Goal: Task Accomplishment & Management: Complete application form

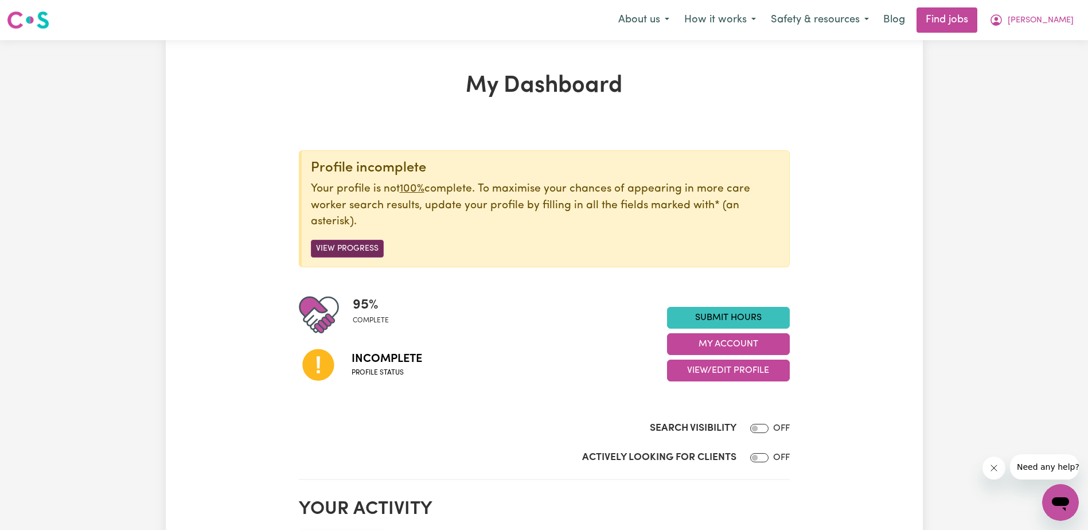
click at [349, 245] on button "View Progress" at bounding box center [347, 249] width 73 height 18
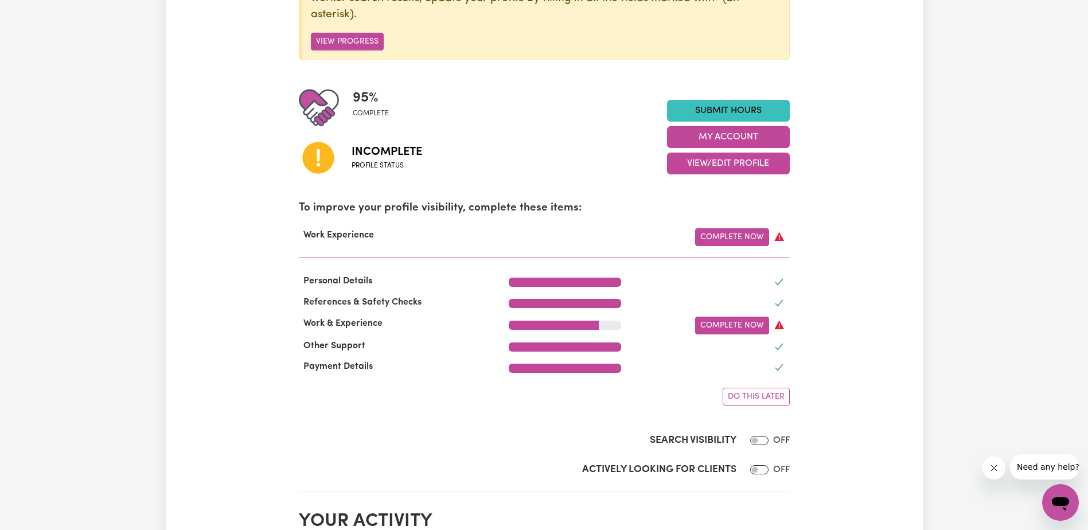
scroll to position [209, 0]
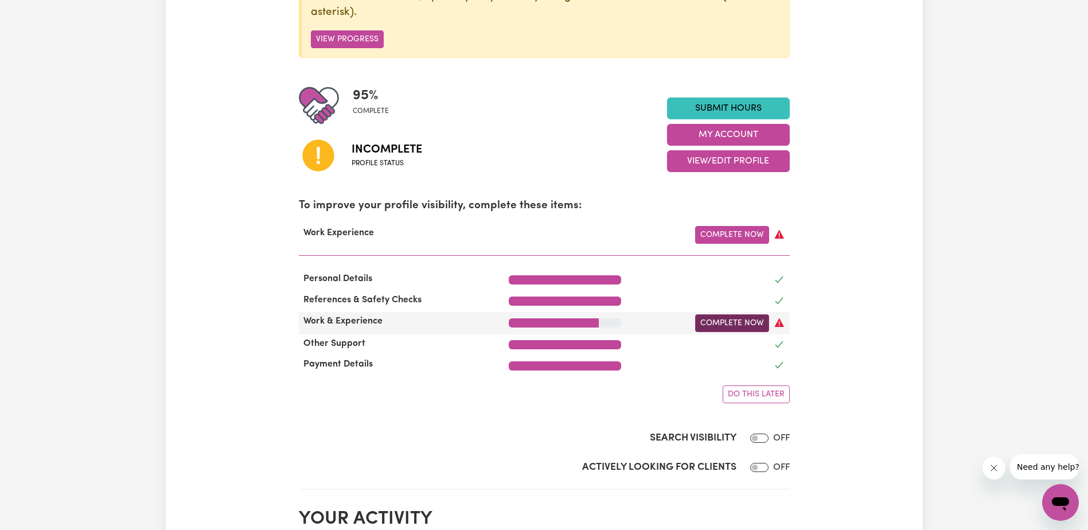
click at [753, 325] on link "Complete Now" at bounding box center [732, 323] width 74 height 18
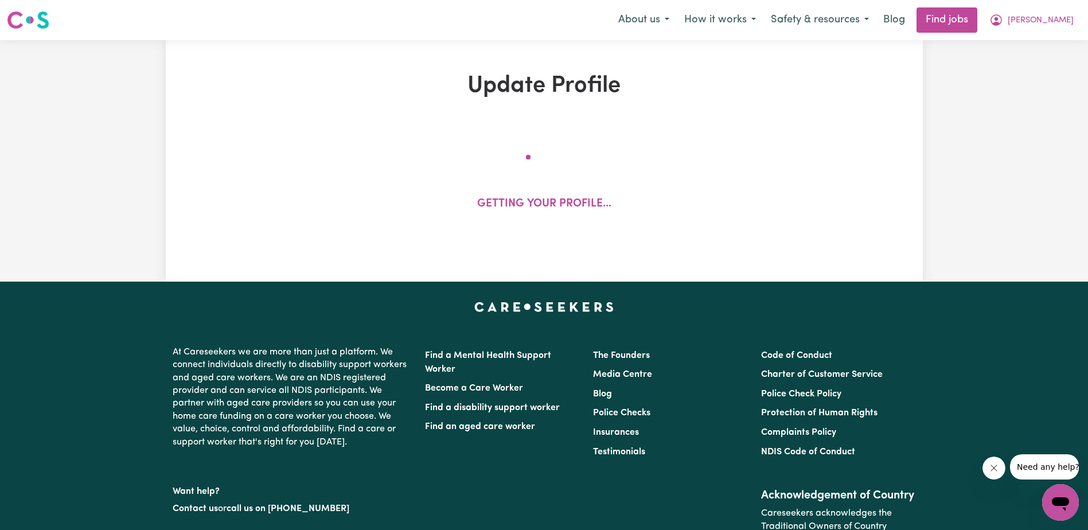
select select "Certificate III (Individual Support)"
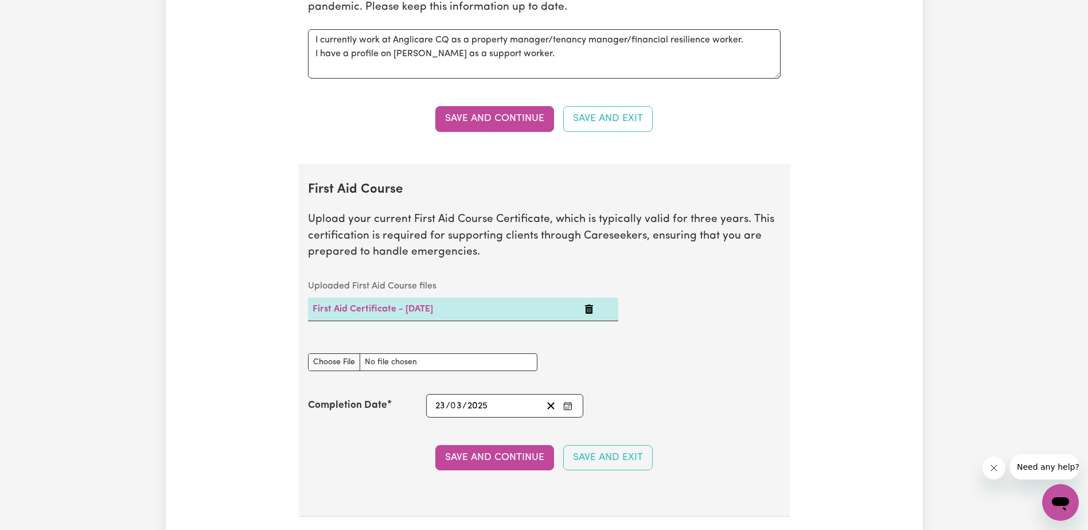
scroll to position [1848, 0]
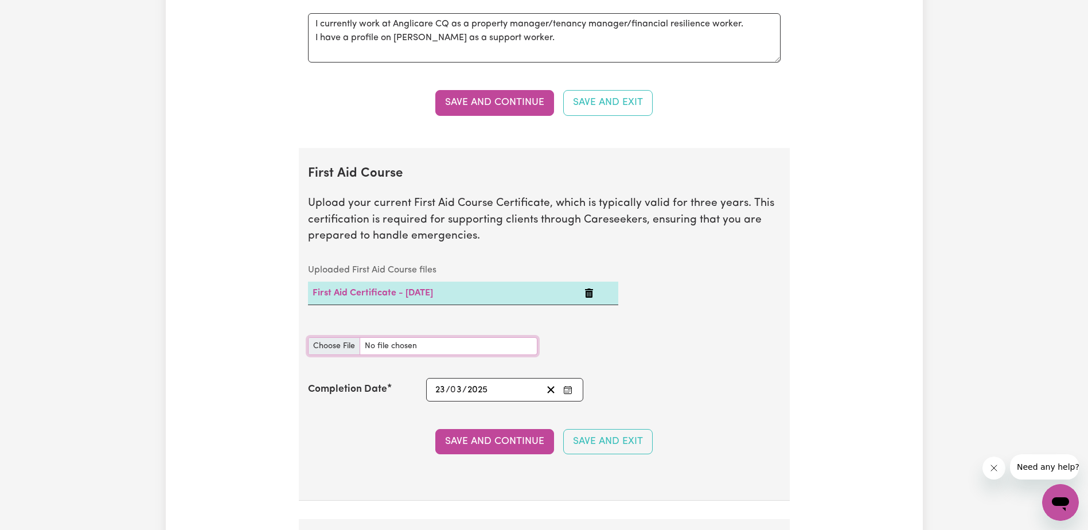
click at [331, 346] on input "First Aid Course document" at bounding box center [422, 346] width 229 height 18
type input "C:\fakepath\First Aide & CPR.pdf"
click at [550, 389] on line "Clear date" at bounding box center [551, 389] width 6 height 6
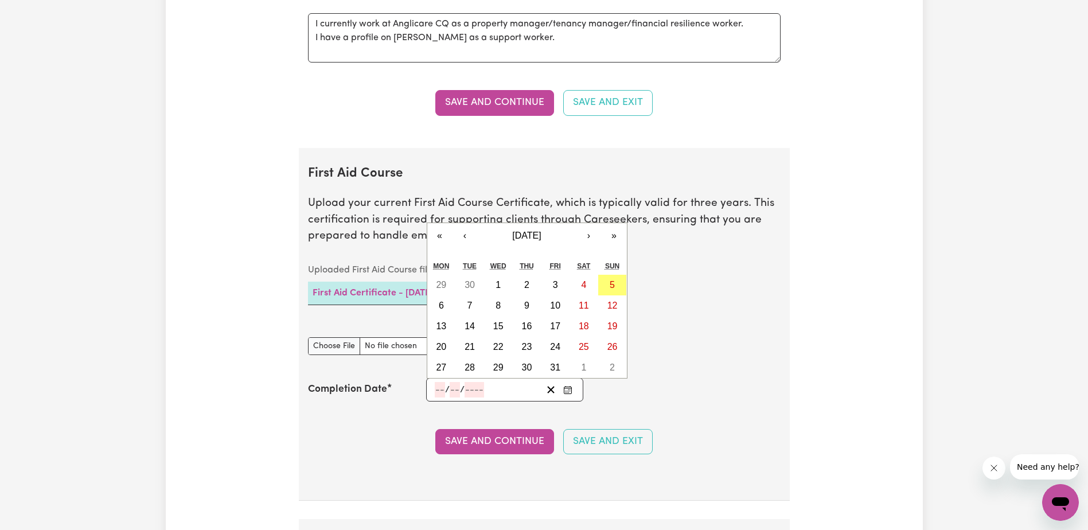
click at [437, 388] on input "number" at bounding box center [440, 389] width 10 height 15
click at [464, 236] on button "‹" at bounding box center [464, 235] width 25 height 25
click at [585, 282] on abbr "6" at bounding box center [583, 285] width 5 height 10
type input "2025-09-06"
type input "6"
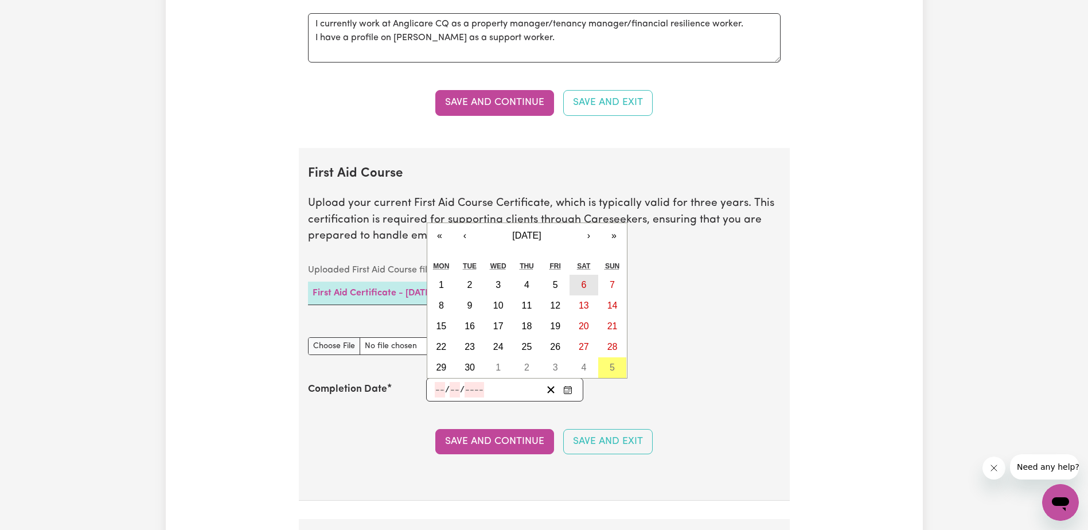
type input "9"
type input "2025"
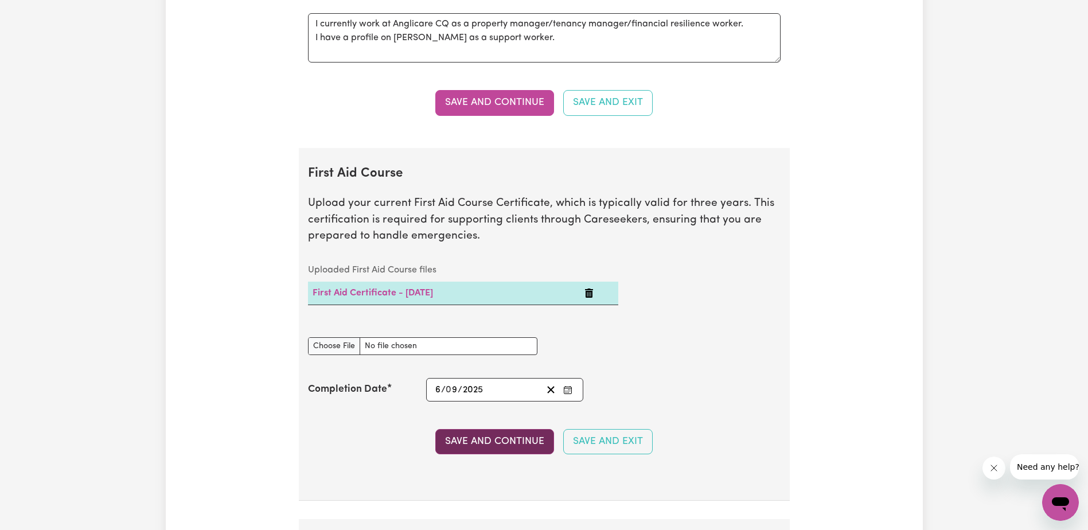
click at [513, 439] on button "Save and Continue" at bounding box center [494, 441] width 119 height 25
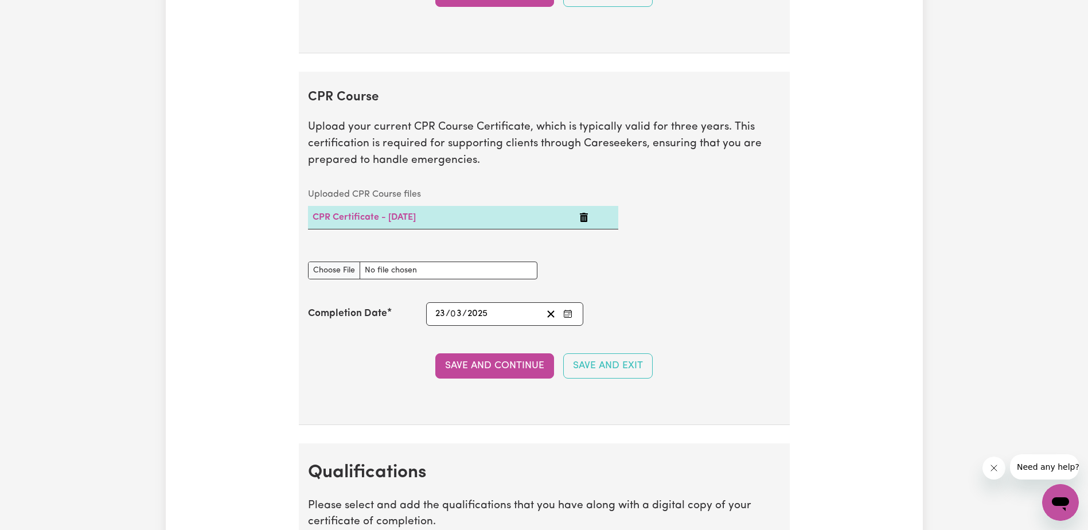
scroll to position [2334, 0]
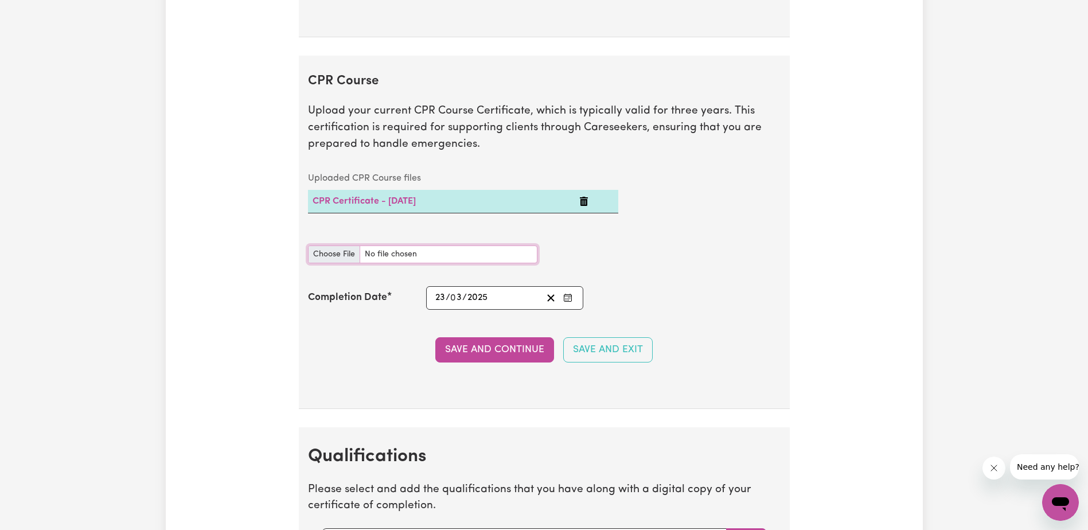
click at [341, 252] on input "CPR Course document" at bounding box center [422, 254] width 229 height 18
type input "C:\fakepath\First Aide & CPR.pdf"
click at [549, 299] on line "Clear date" at bounding box center [551, 298] width 6 height 6
click at [439, 298] on input "number" at bounding box center [440, 297] width 10 height 15
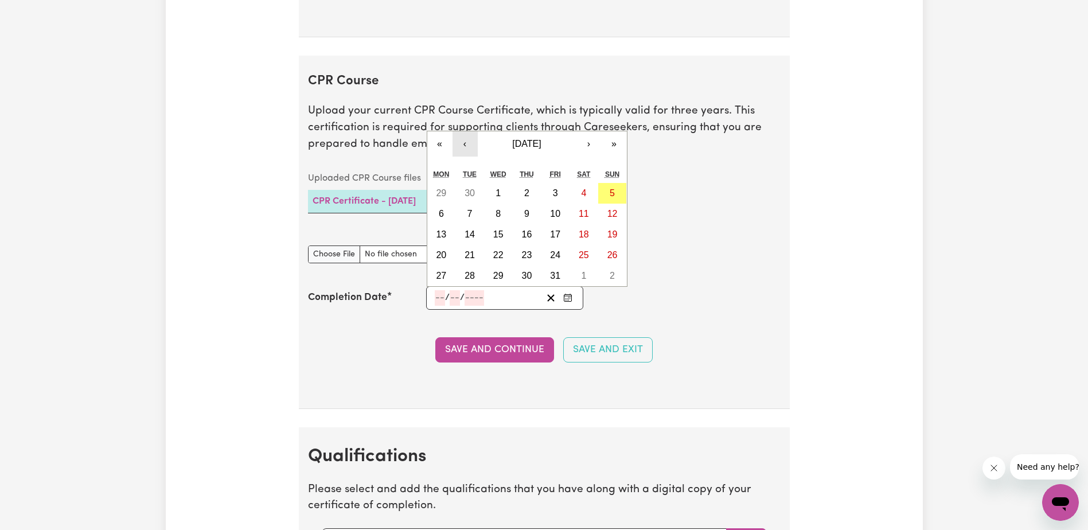
click at [467, 139] on button "‹" at bounding box center [464, 143] width 25 height 25
click at [583, 194] on abbr "6" at bounding box center [583, 193] width 5 height 10
type input "2025-09-06"
type input "6"
type input "9"
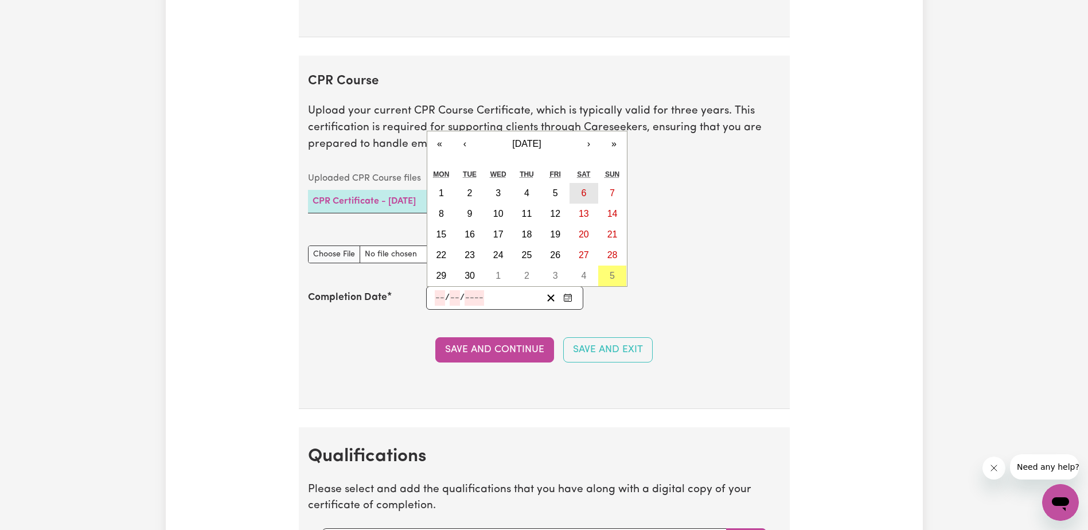
type input "2025"
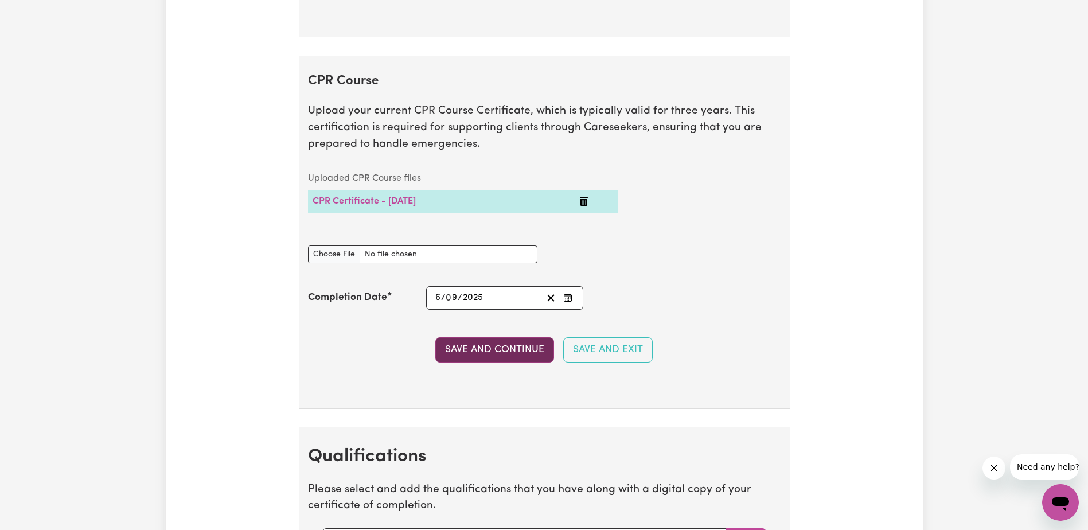
click at [526, 346] on button "Save and Continue" at bounding box center [494, 349] width 119 height 25
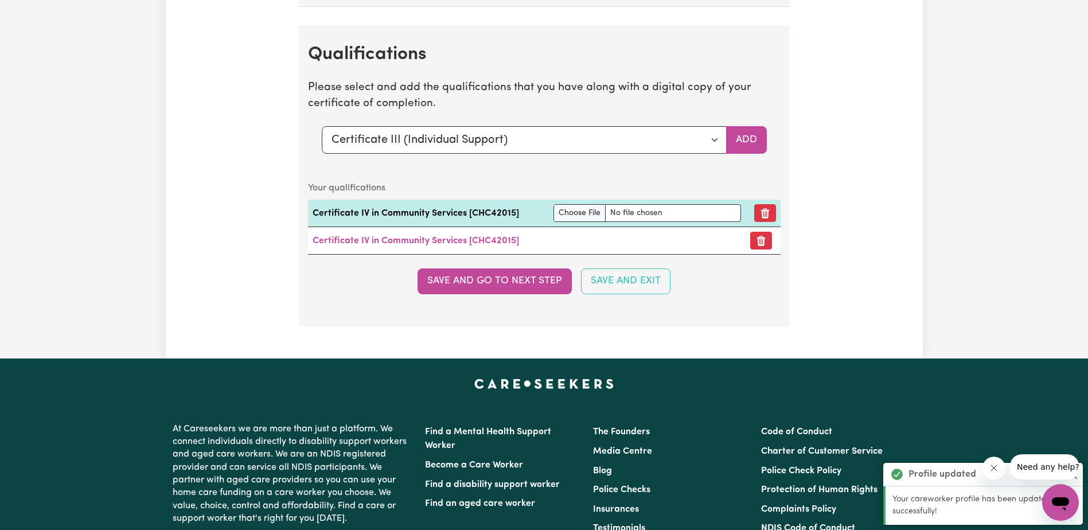
scroll to position [2762, 0]
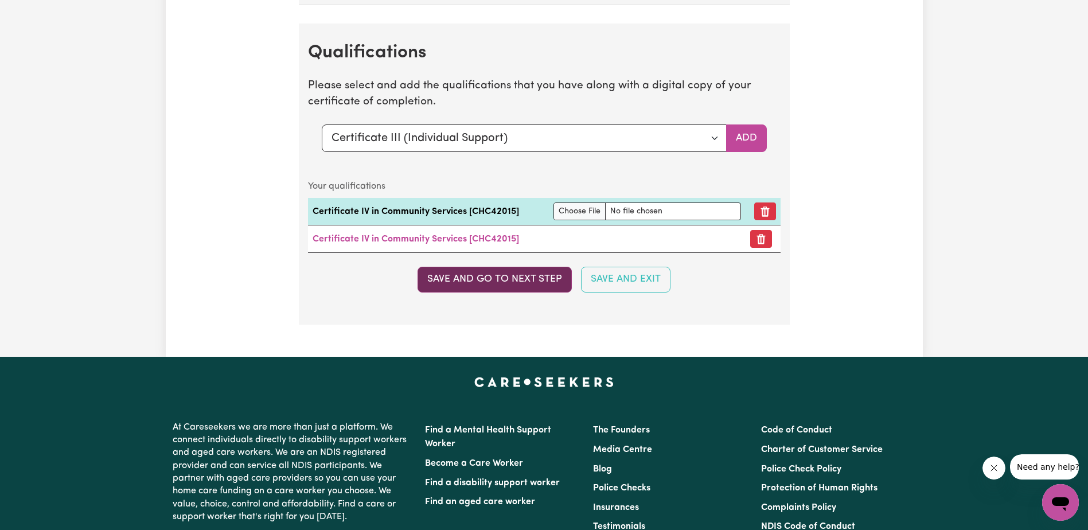
click at [507, 278] on button "Save and go to next step" at bounding box center [494, 279] width 154 height 25
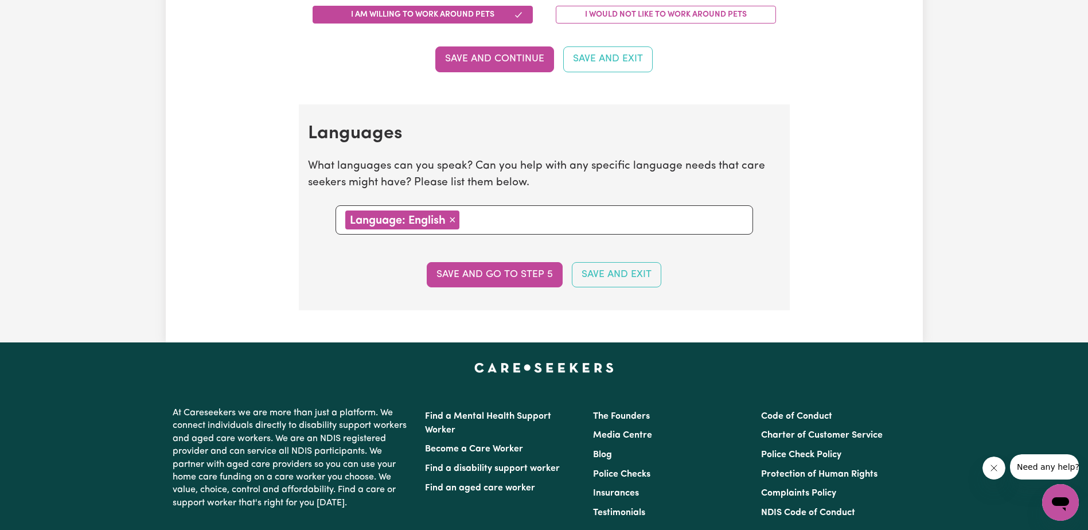
scroll to position [1217, 0]
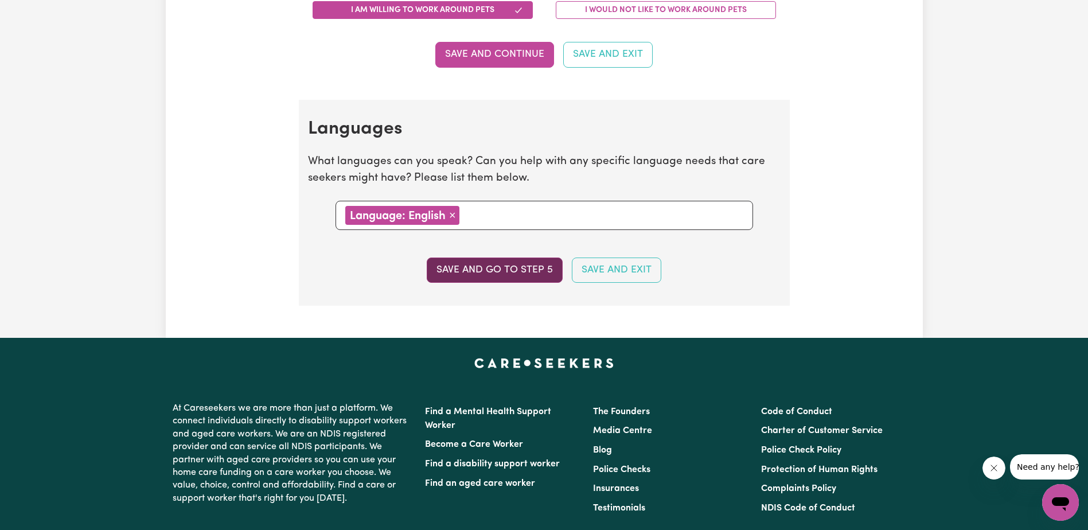
click at [482, 272] on button "Save and go to step 5" at bounding box center [495, 269] width 136 height 25
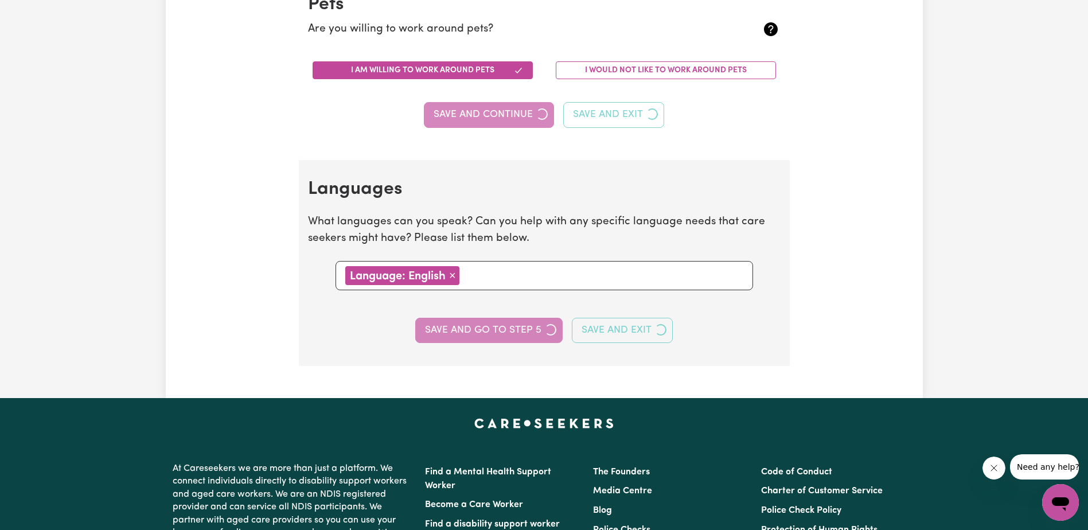
select select "I am providing services by being employed by an organisation"
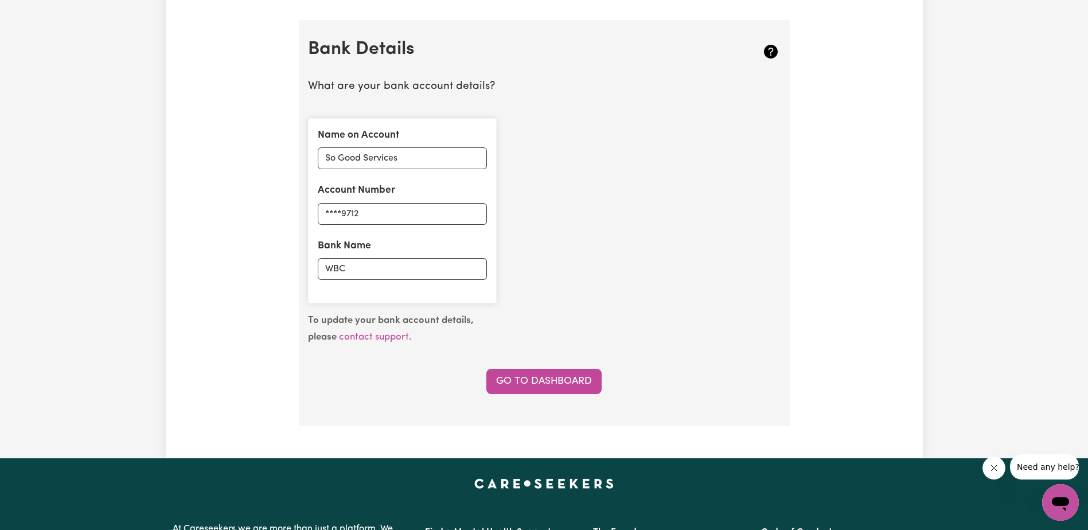
scroll to position [790, 0]
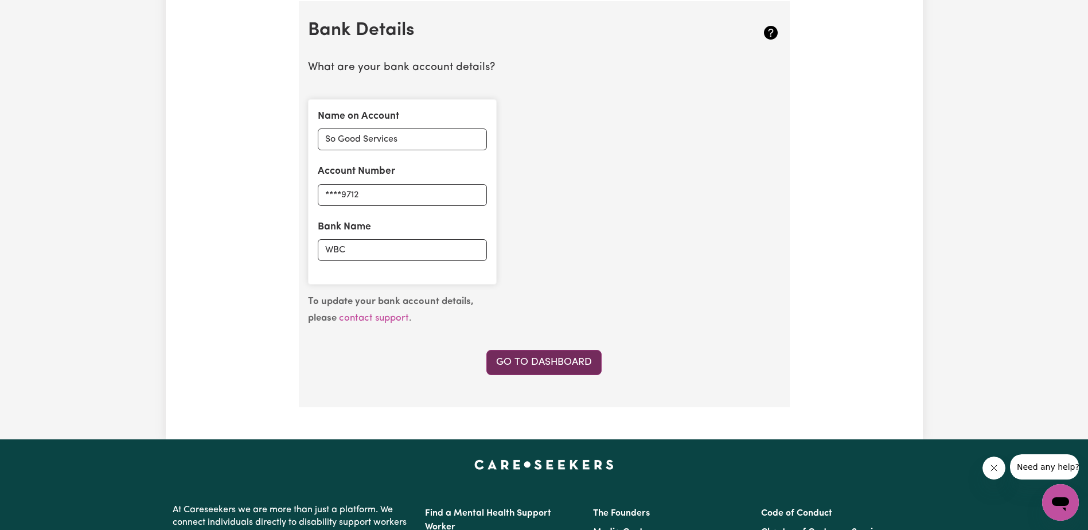
click at [541, 351] on link "Go to Dashboard" at bounding box center [543, 362] width 115 height 25
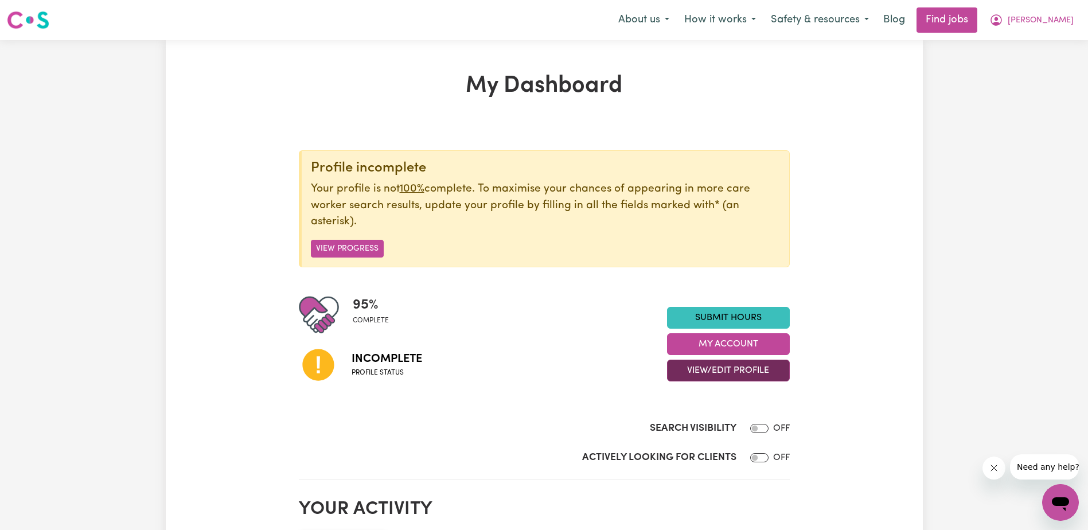
click at [713, 370] on button "View/Edit Profile" at bounding box center [728, 371] width 123 height 22
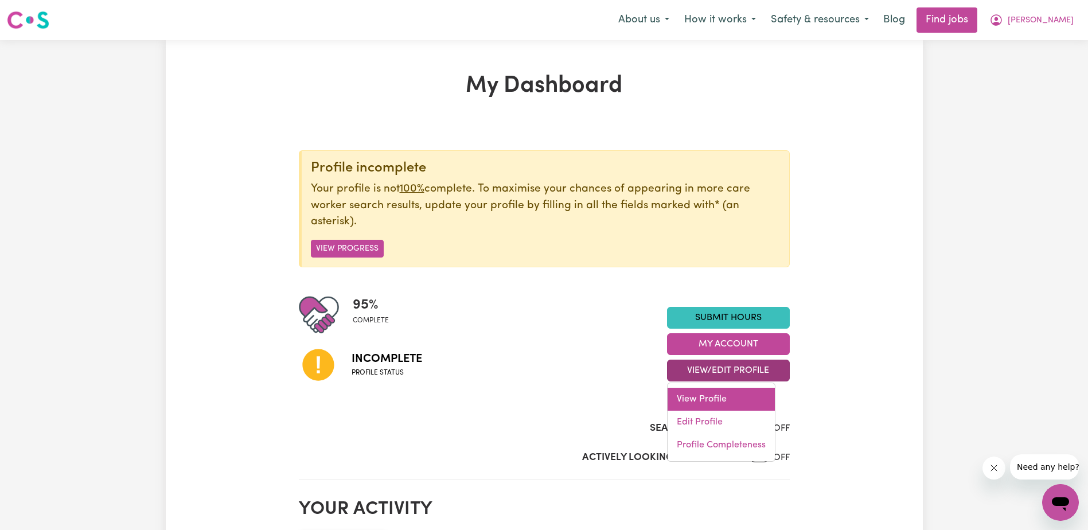
click at [712, 396] on link "View Profile" at bounding box center [720, 399] width 107 height 23
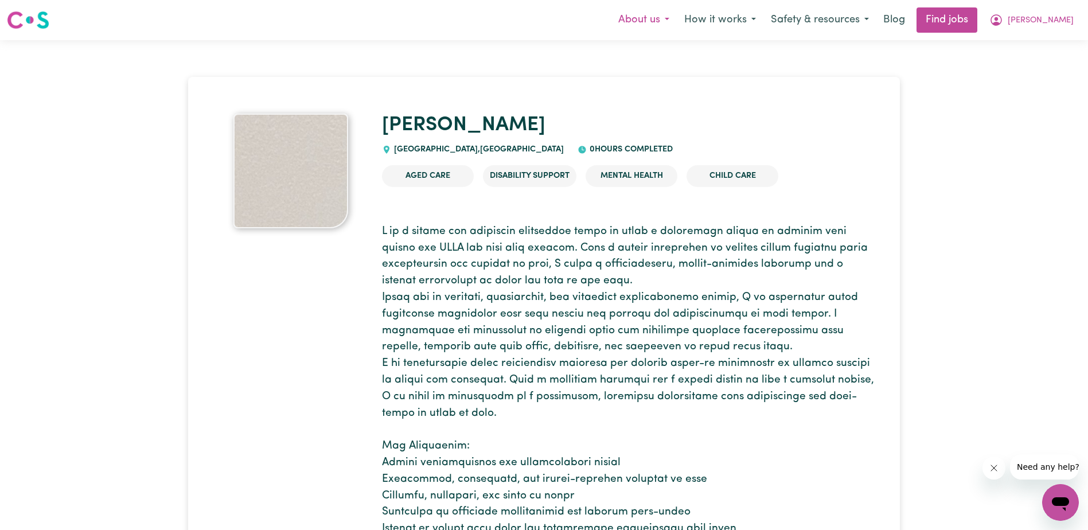
click at [677, 22] on button "About us" at bounding box center [644, 20] width 66 height 24
click at [763, 17] on button "How it works" at bounding box center [720, 20] width 87 height 24
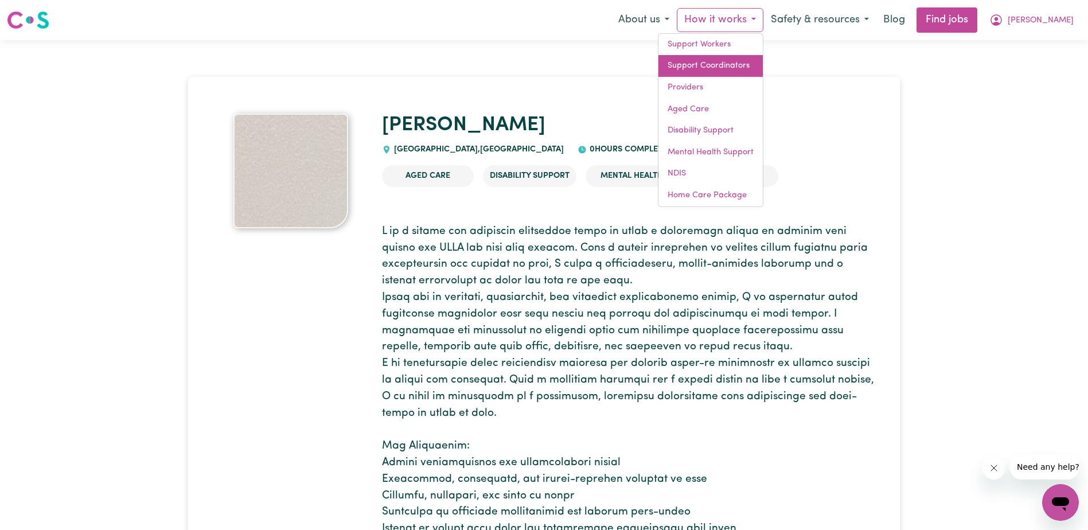
click at [763, 60] on link "Support Coordinators" at bounding box center [710, 66] width 104 height 22
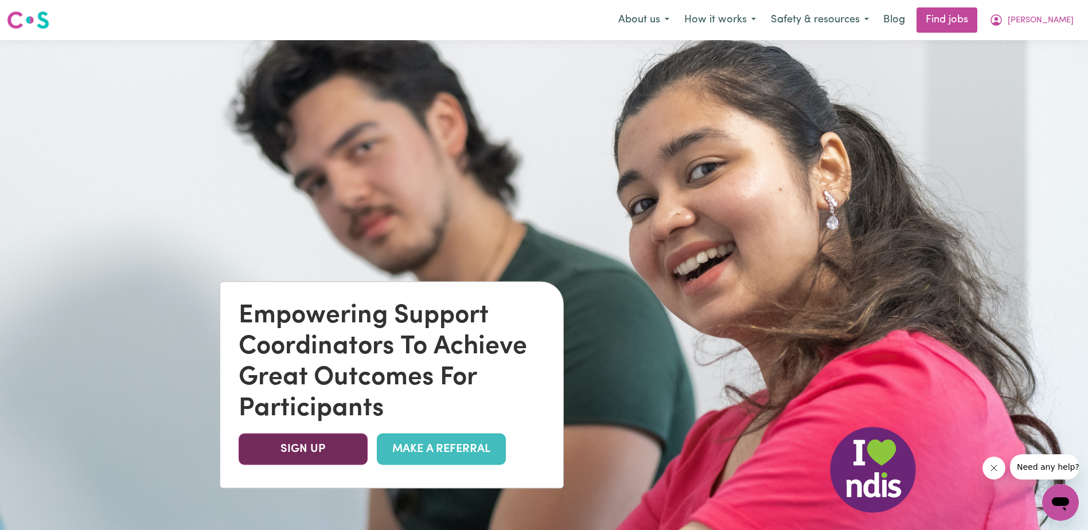
click at [308, 446] on link "SIGN UP" at bounding box center [303, 449] width 129 height 32
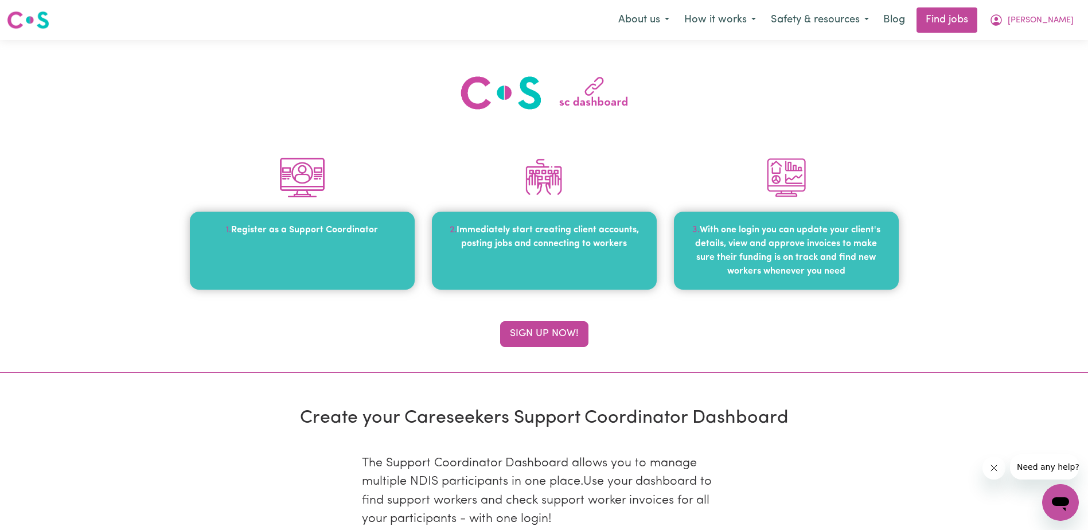
click at [339, 240] on div "1. Register as a Support Coordinator" at bounding box center [302, 251] width 225 height 78
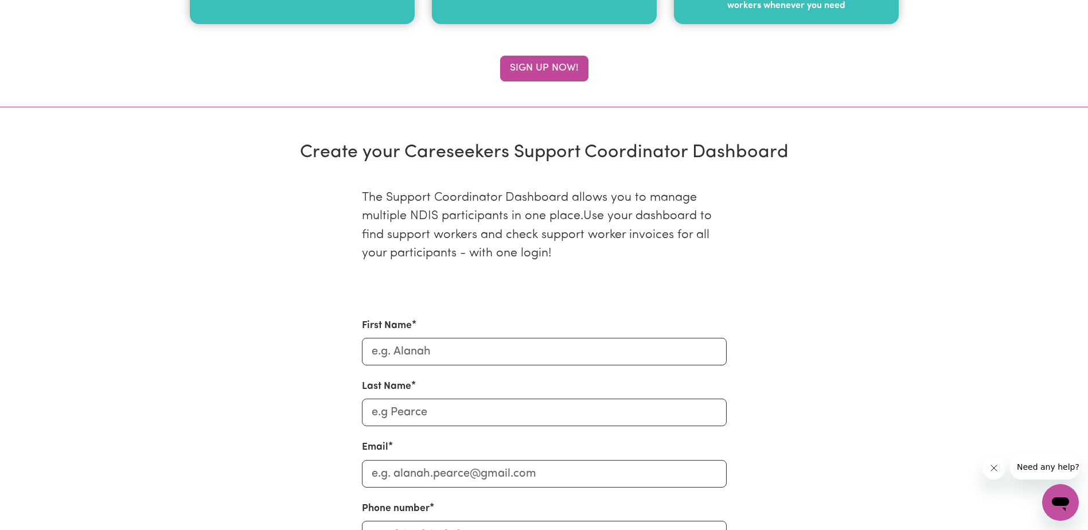
scroll to position [271, 0]
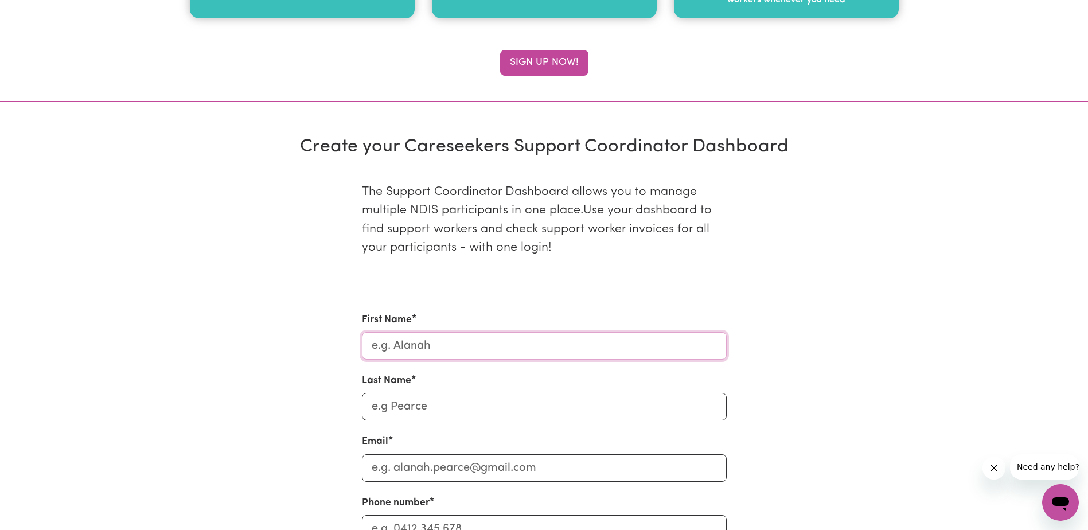
drag, startPoint x: 449, startPoint y: 353, endPoint x: 370, endPoint y: 356, distance: 78.6
click at [370, 356] on input "First Name" at bounding box center [544, 346] width 365 height 28
type input "[PERSON_NAME]"
type input "04 070 343 78"
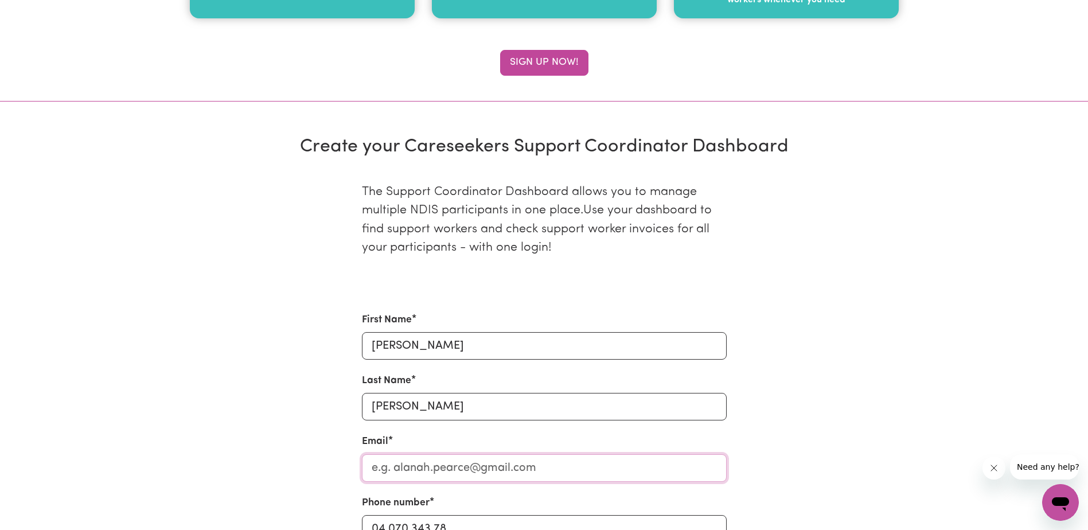
click at [546, 469] on input "Email" at bounding box center [544, 468] width 365 height 28
type input "[EMAIL_ADDRESS][DOMAIN_NAME]"
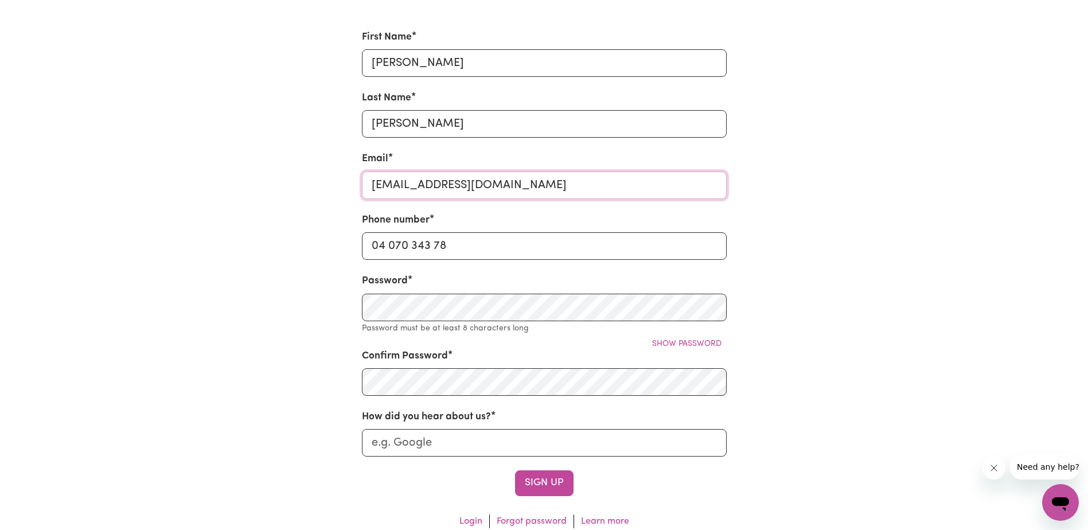
scroll to position [584, 0]
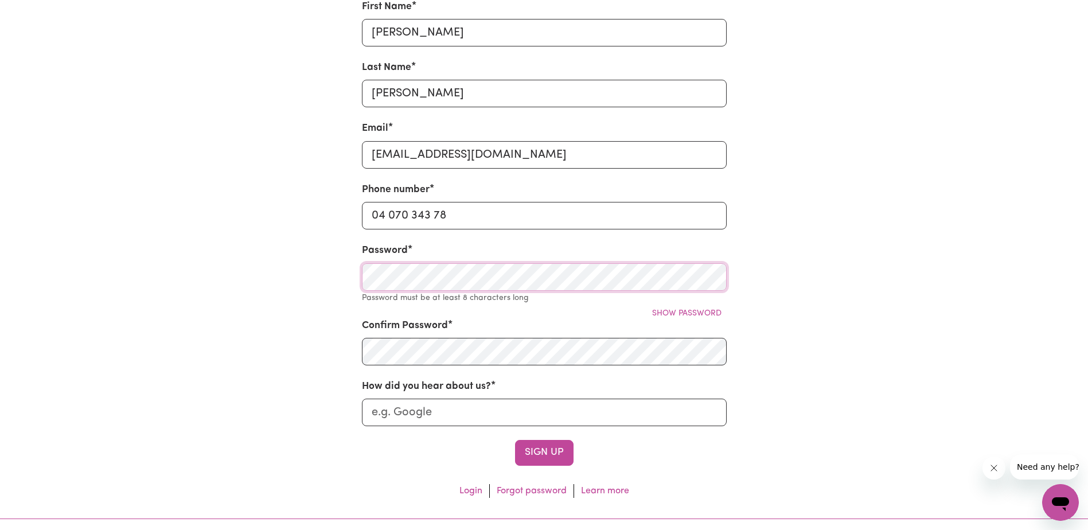
click at [316, 290] on div "The Support Coordinator Dashboard allows you to manage multiple NDIS participan…" at bounding box center [544, 178] width 757 height 655
type input "[EMAIL_ADDRESS][DOMAIN_NAME]"
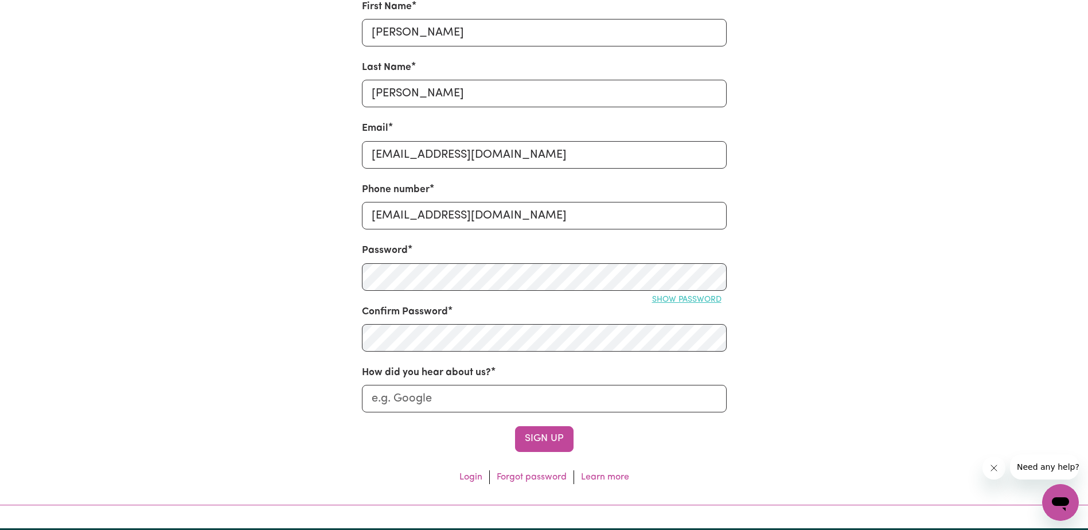
click at [697, 297] on span "Show password" at bounding box center [686, 299] width 69 height 9
click at [548, 434] on button "Sign Up" at bounding box center [544, 438] width 58 height 25
click at [463, 399] on input "How did you hear about us?" at bounding box center [544, 399] width 365 height 28
type input "Google"
click at [549, 432] on button "Sign Up" at bounding box center [544, 438] width 58 height 25
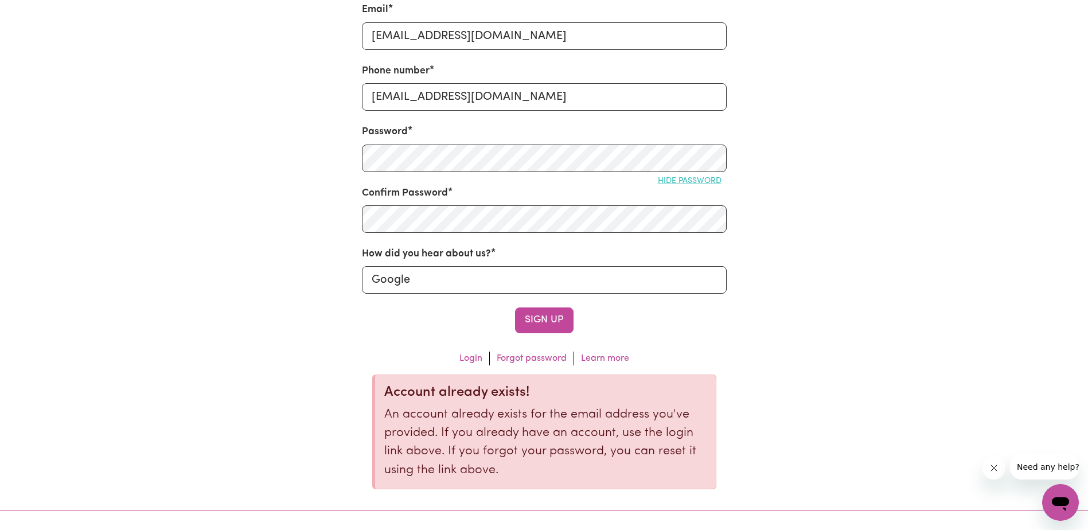
scroll to position [716, 0]
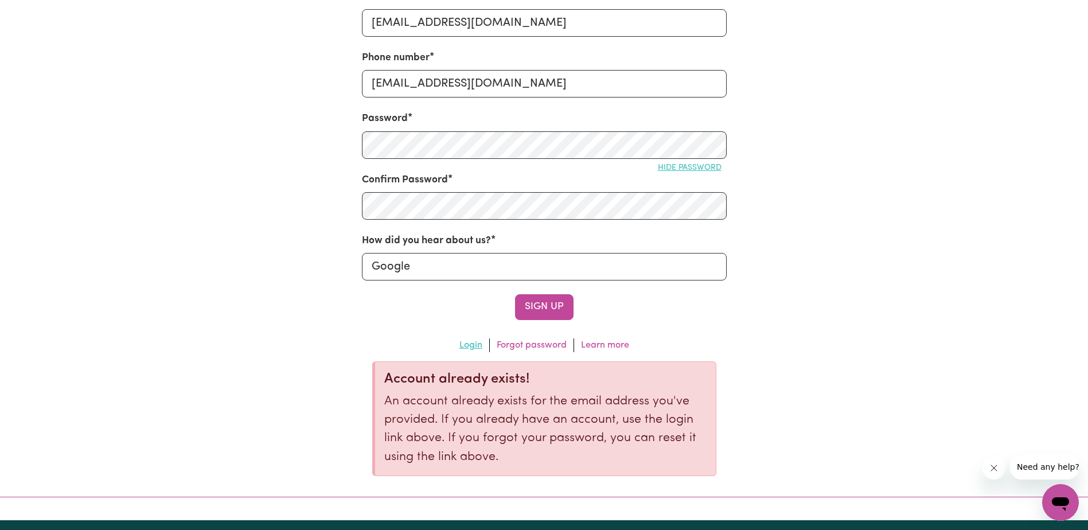
click at [470, 342] on link "Login" at bounding box center [470, 345] width 23 height 9
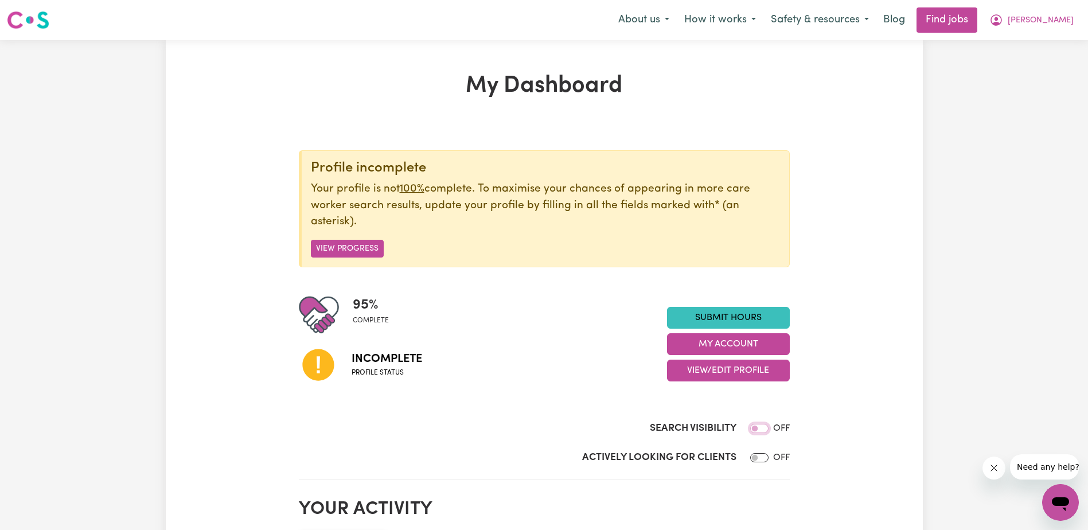
click at [765, 425] on input "Search Visibility" at bounding box center [759, 428] width 18 height 9
checkbox input "true"
click at [763, 454] on input "Actively Looking for Clients" at bounding box center [759, 457] width 18 height 9
checkbox input "true"
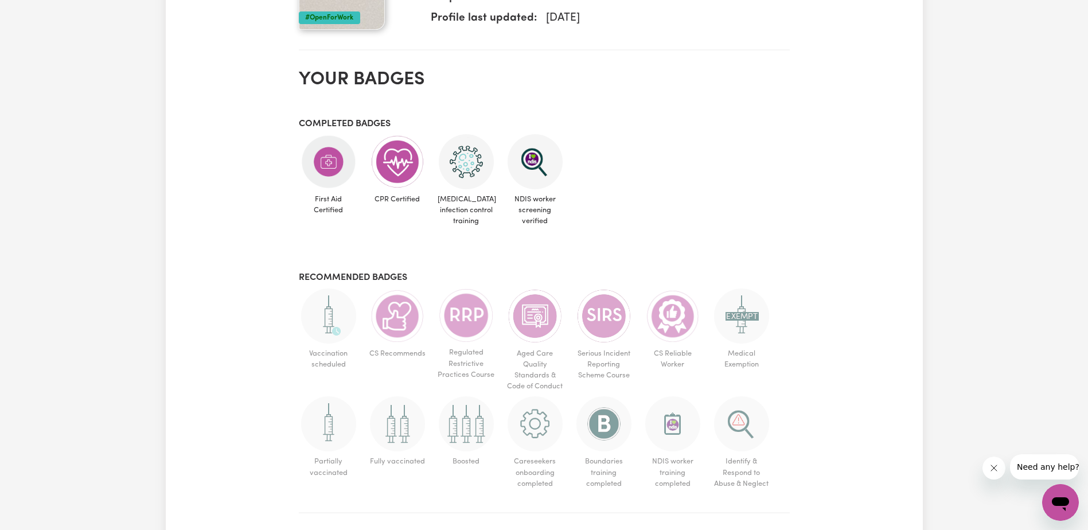
scroll to position [586, 0]
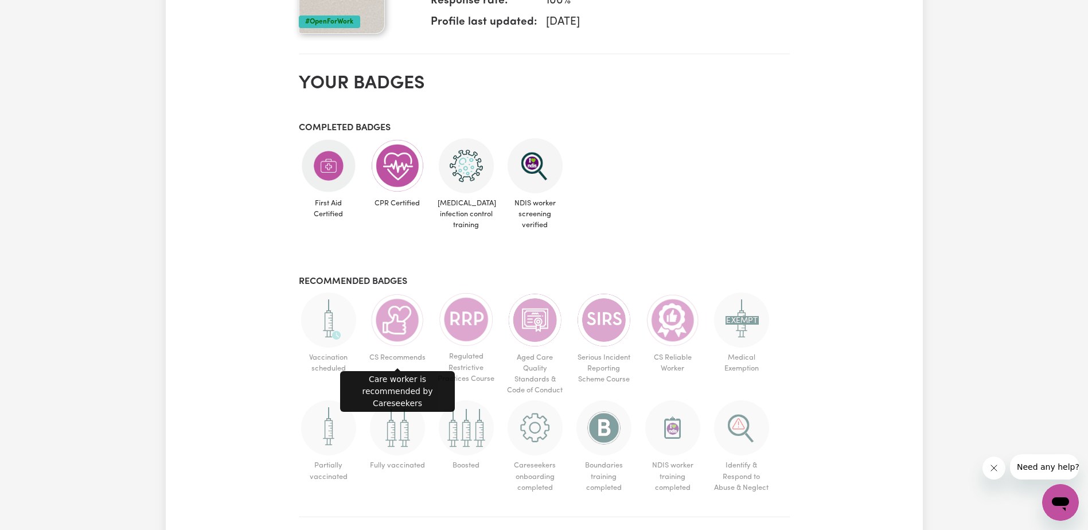
click at [396, 319] on img at bounding box center [397, 319] width 55 height 55
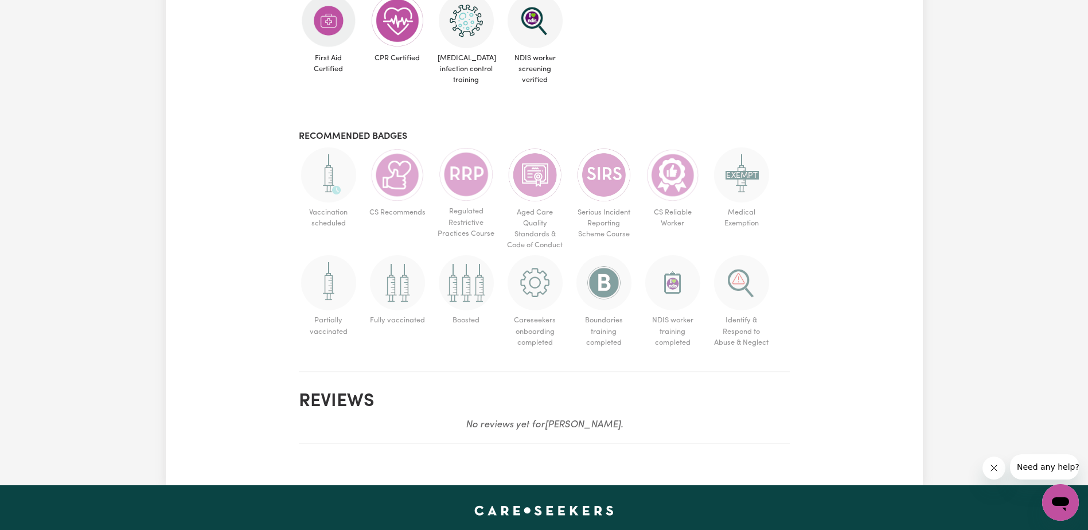
scroll to position [692, 0]
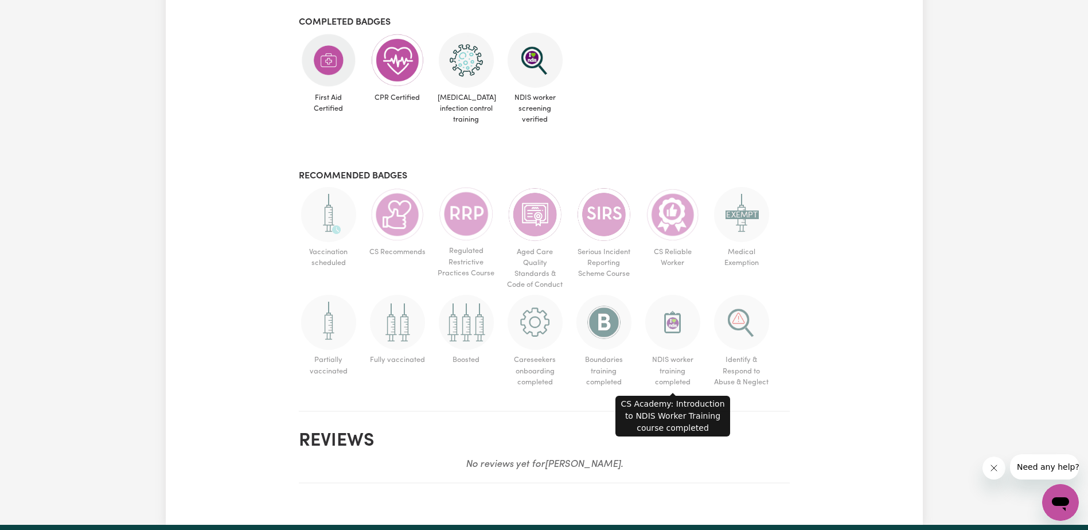
click at [672, 323] on img at bounding box center [672, 322] width 55 height 55
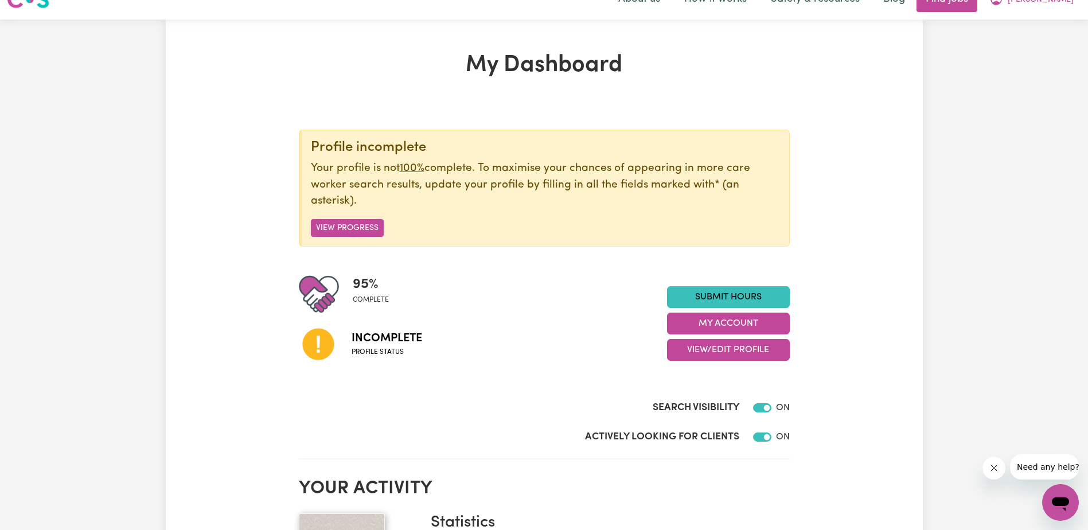
scroll to position [0, 0]
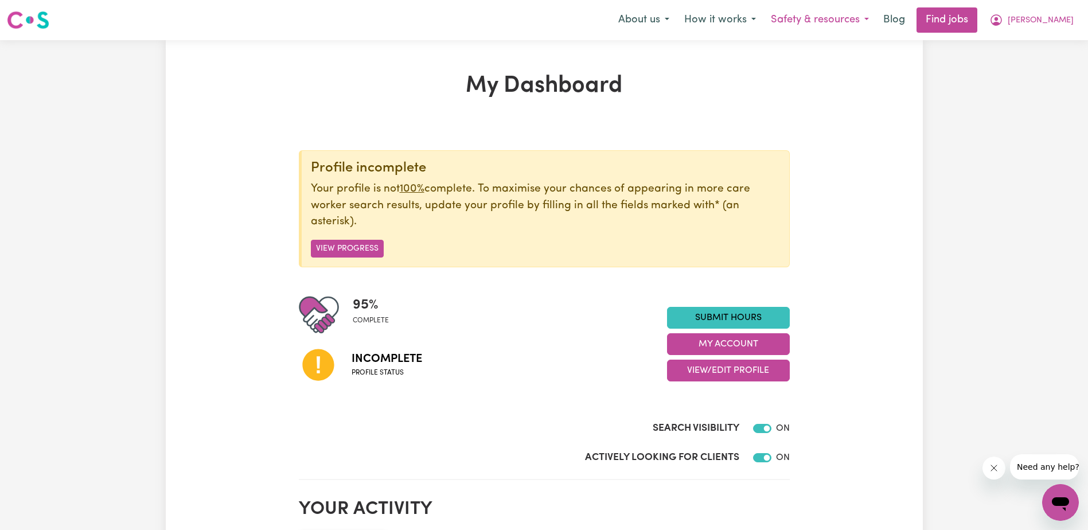
click at [848, 19] on button "Safety & resources" at bounding box center [819, 20] width 113 height 24
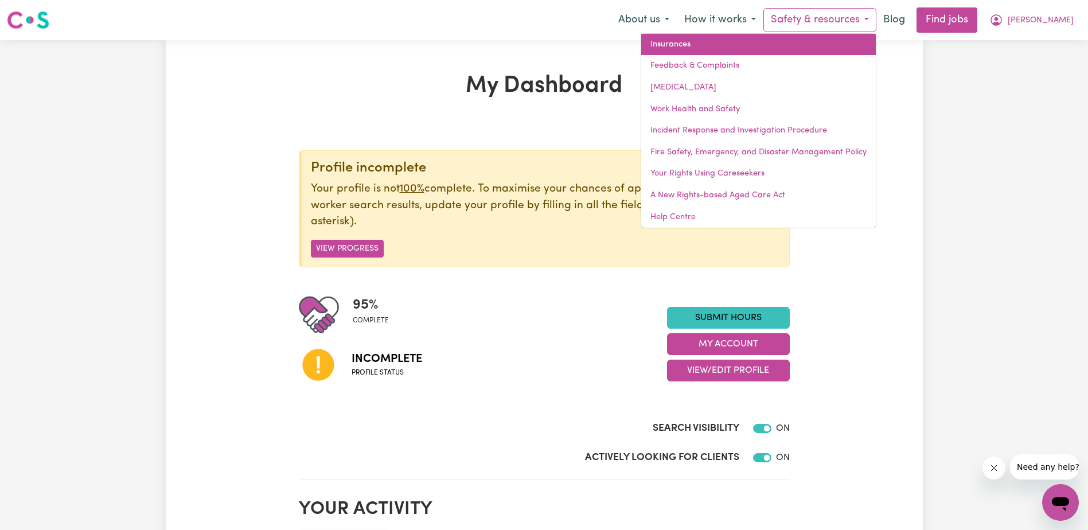
click at [702, 44] on link "Insurances" at bounding box center [758, 45] width 235 height 22
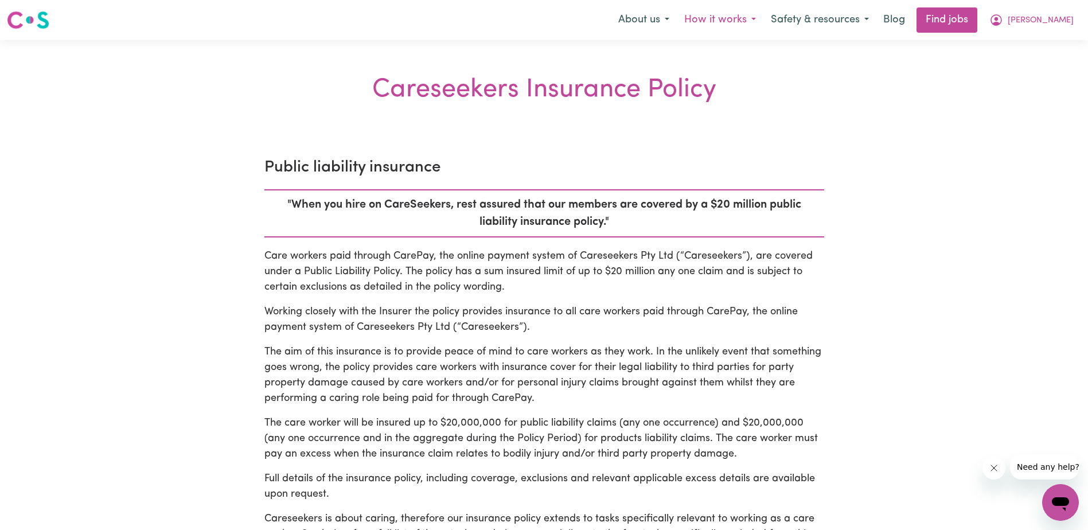
click at [763, 18] on button "How it works" at bounding box center [720, 20] width 87 height 24
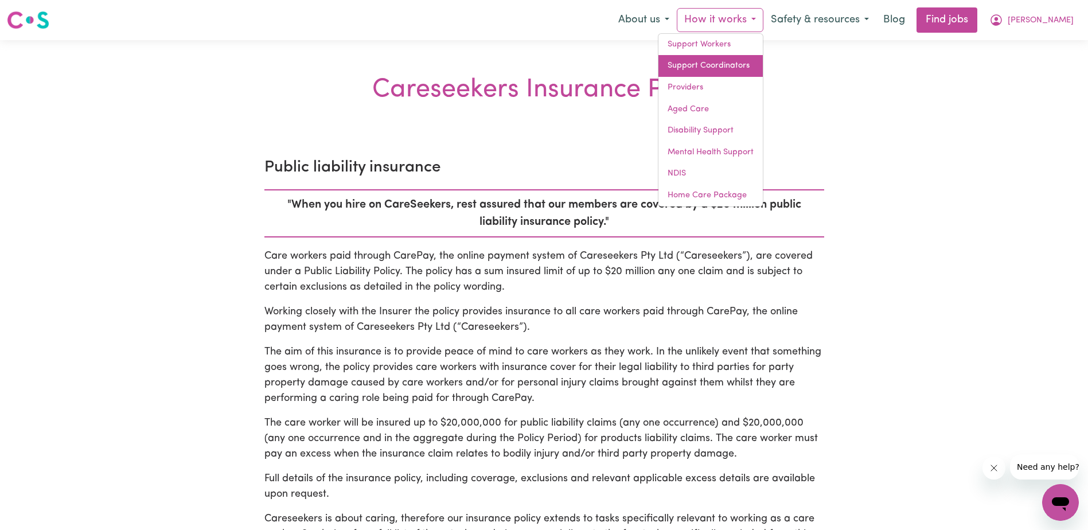
click at [761, 61] on link "Support Coordinators" at bounding box center [710, 66] width 104 height 22
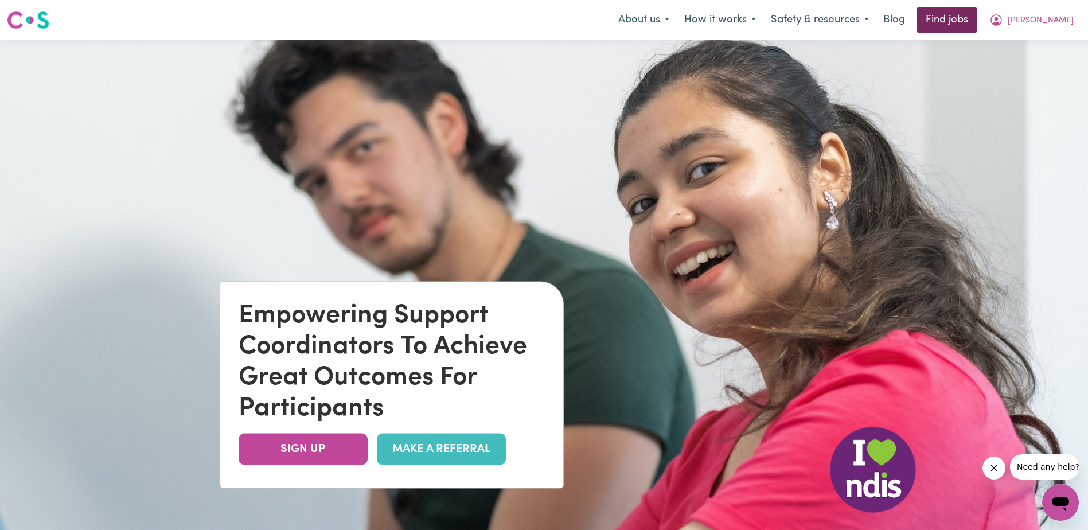
click at [977, 17] on link "Find jobs" at bounding box center [946, 19] width 61 height 25
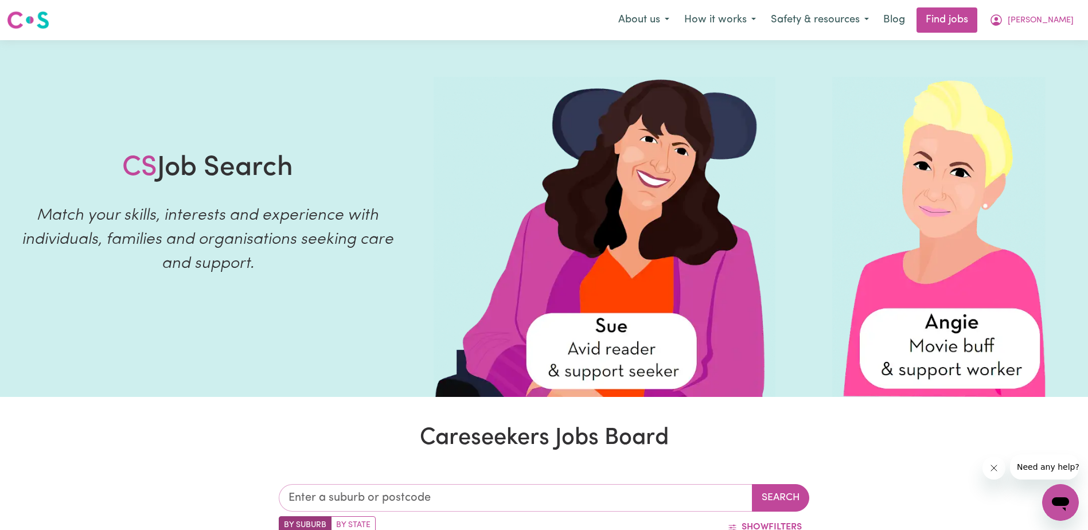
click at [455, 491] on input "text" at bounding box center [516, 498] width 474 height 28
type input "roc"
type input "rocHEDALE, [GEOGRAPHIC_DATA], 4123"
type input "rock"
type input "[GEOGRAPHIC_DATA], [GEOGRAPHIC_DATA], 2630"
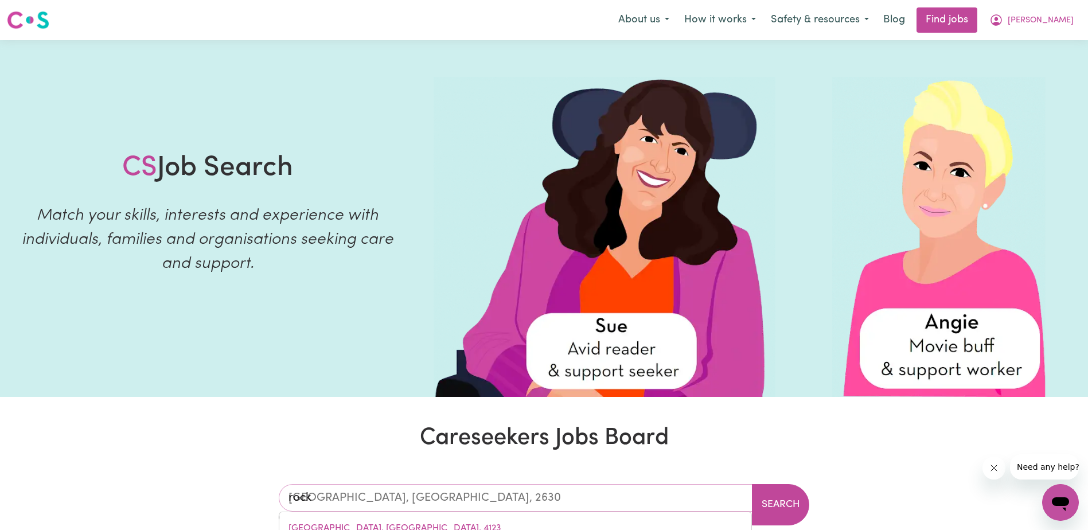
type input "rockh"
type input "rockhAMPTON, [GEOGRAPHIC_DATA], 4700"
type input "rockha"
type input "rockhaMPTON, [GEOGRAPHIC_DATA], 4700"
type input "rockham"
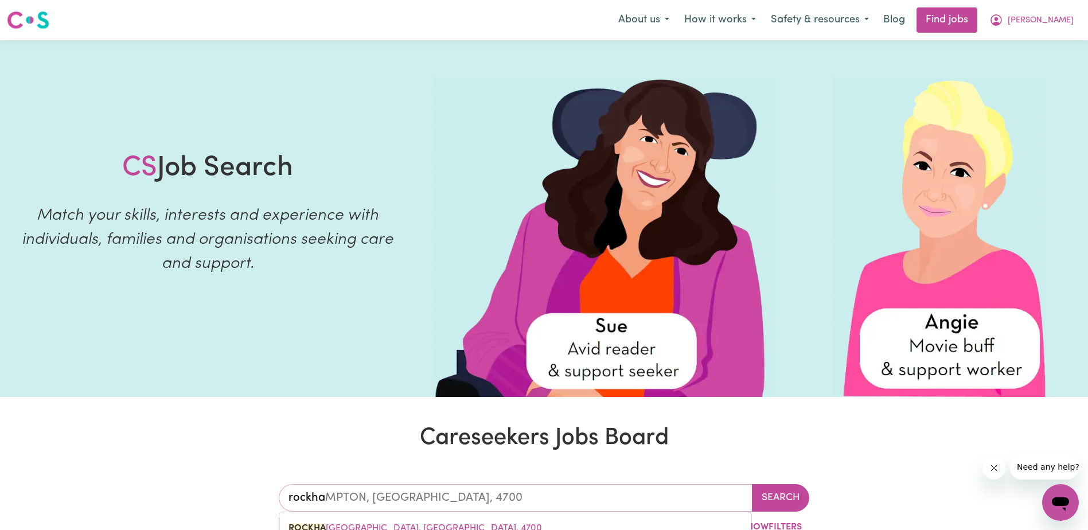
type input "rockhamPTON, [GEOGRAPHIC_DATA], 4700"
type input "rockhamp"
type input "rockhampTON, [GEOGRAPHIC_DATA], 4700"
type input "rockhampt"
type input "rockhamptON, [GEOGRAPHIC_DATA], 4700"
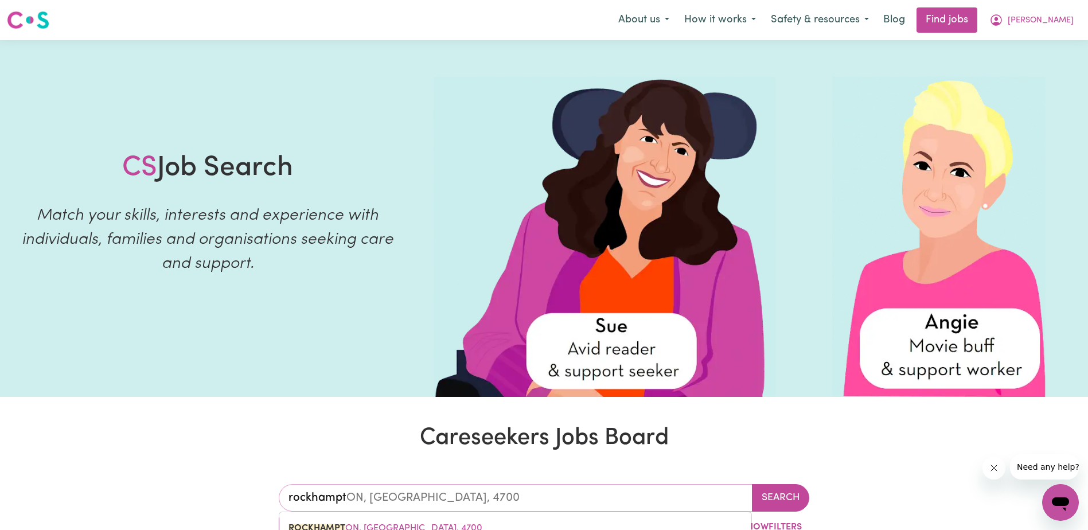
type input "rockhampto"
type input "rockhamptoN, [GEOGRAPHIC_DATA], 4700"
type input "rockhamptom"
type input "rockhampto"
type input "rockhamptoN, [GEOGRAPHIC_DATA], 4700"
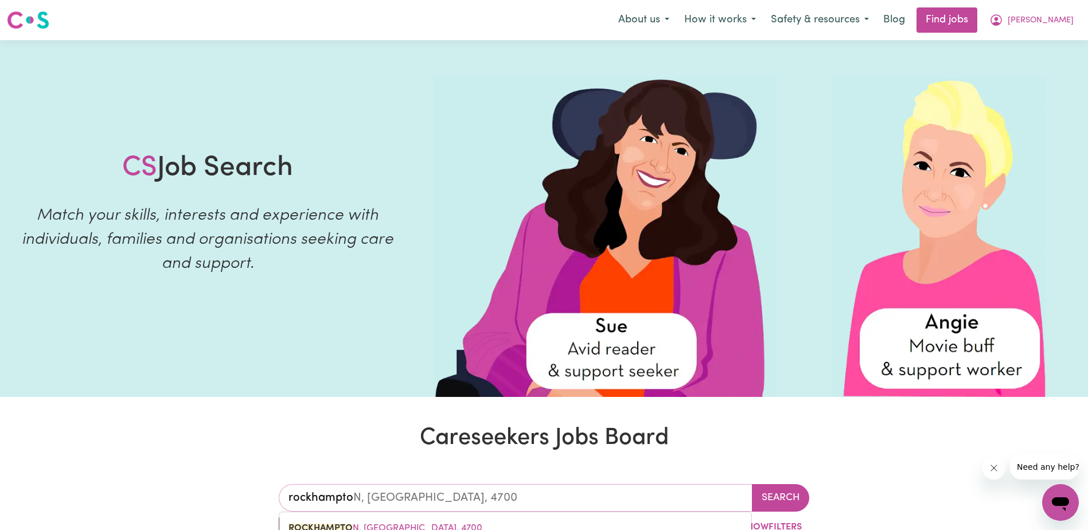
type input "[GEOGRAPHIC_DATA]"
type input "[GEOGRAPHIC_DATA], [GEOGRAPHIC_DATA], 4700"
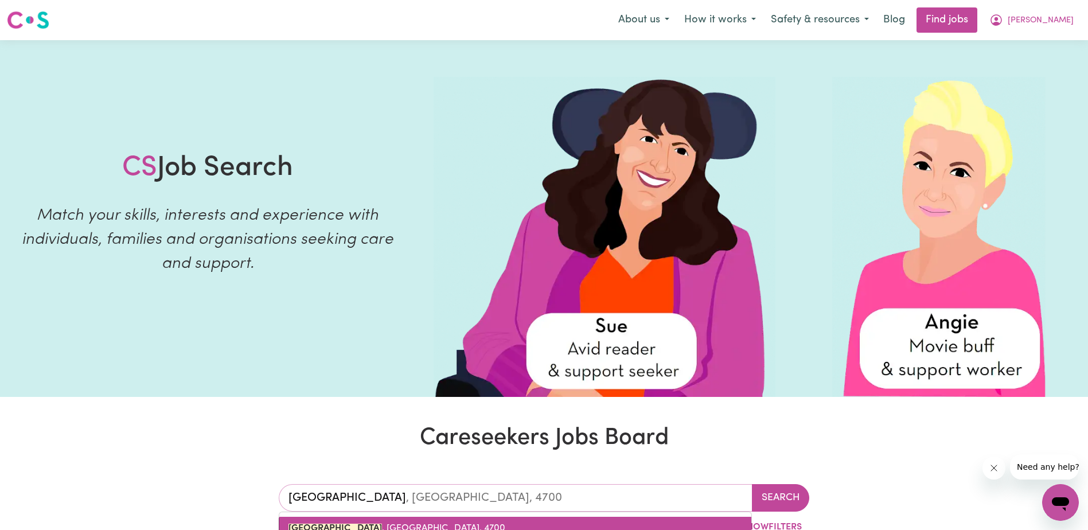
click at [378, 521] on link "[GEOGRAPHIC_DATA] , [GEOGRAPHIC_DATA], 4700" at bounding box center [515, 528] width 472 height 23
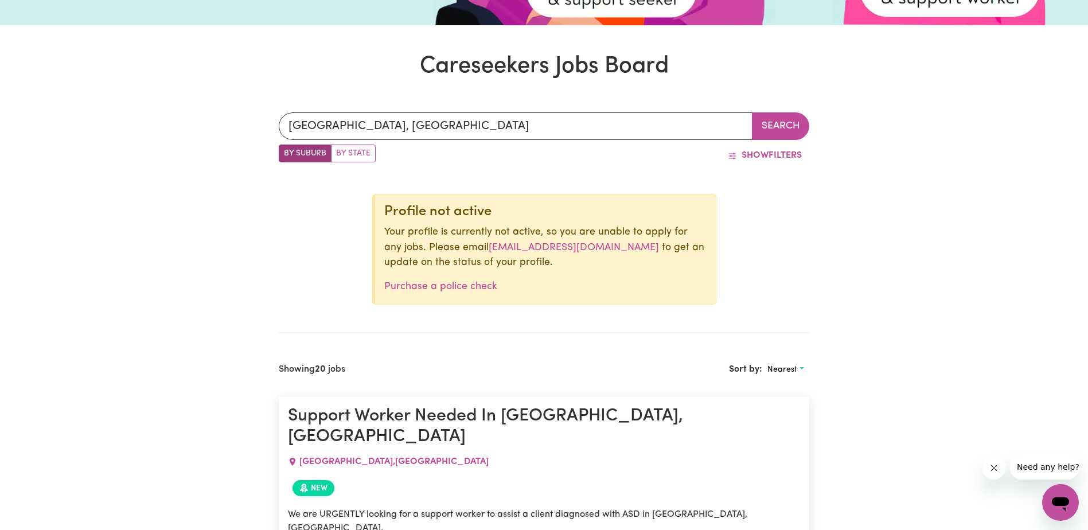
scroll to position [334, 0]
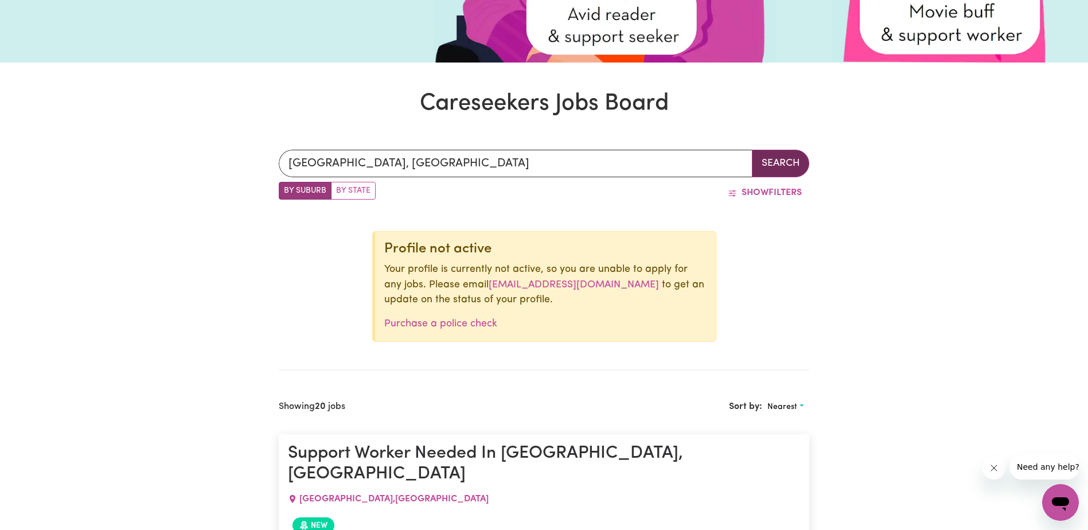
click at [783, 157] on button "Search" at bounding box center [780, 164] width 57 height 28
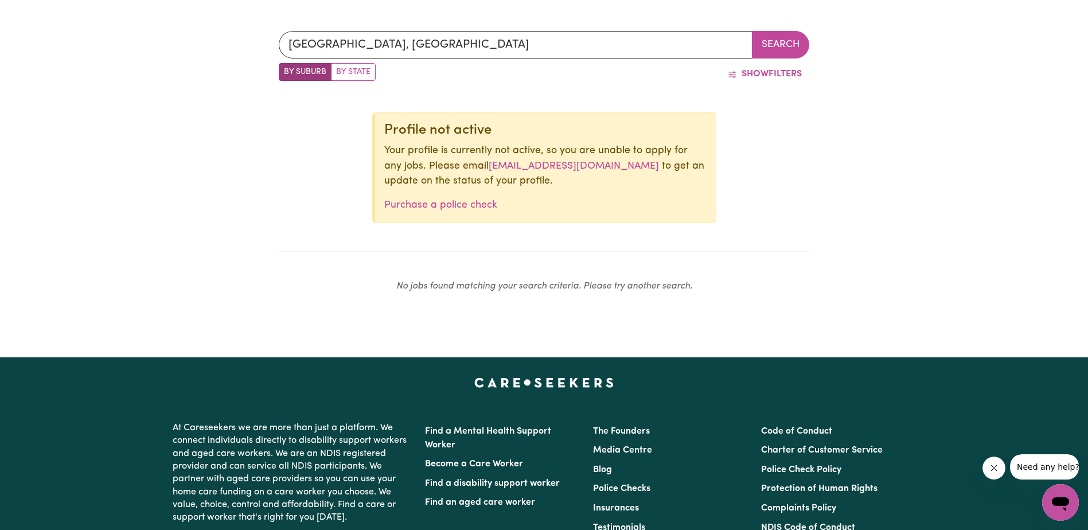
scroll to position [467, 0]
